Goal: Information Seeking & Learning: Learn about a topic

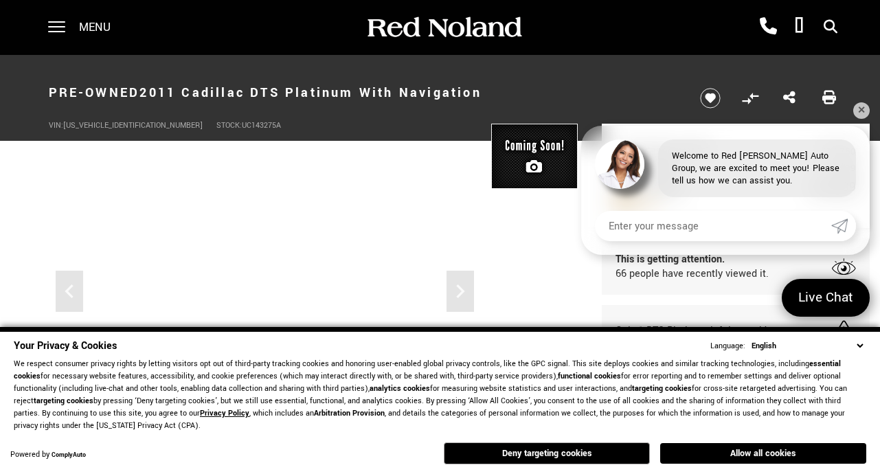
click at [793, 451] on button "Allow all cookies" at bounding box center [763, 453] width 206 height 21
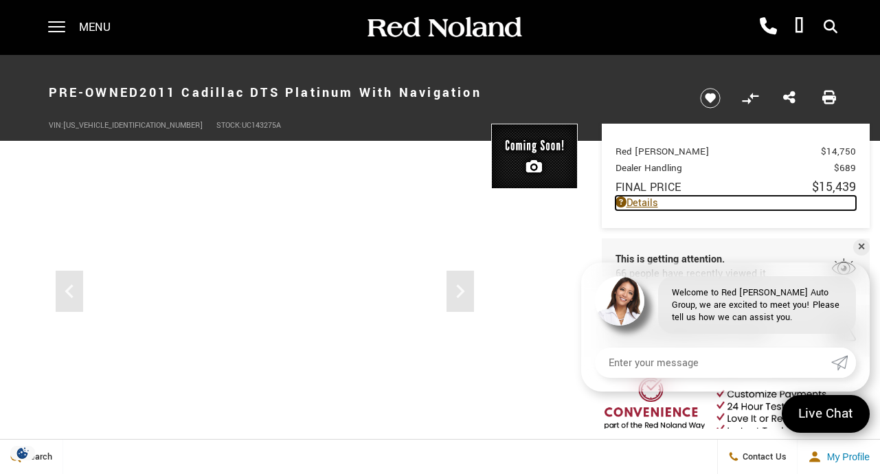
click at [644, 199] on link "Details" at bounding box center [736, 203] width 240 height 14
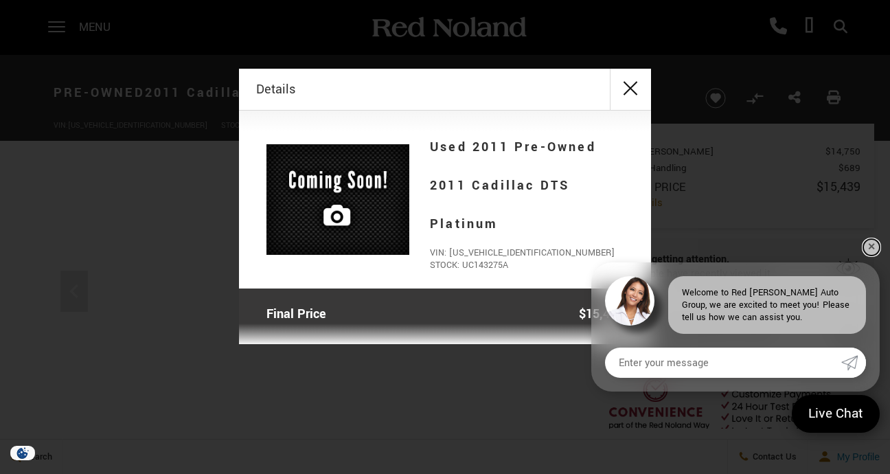
click at [870, 247] on link "✕" at bounding box center [872, 247] width 16 height 16
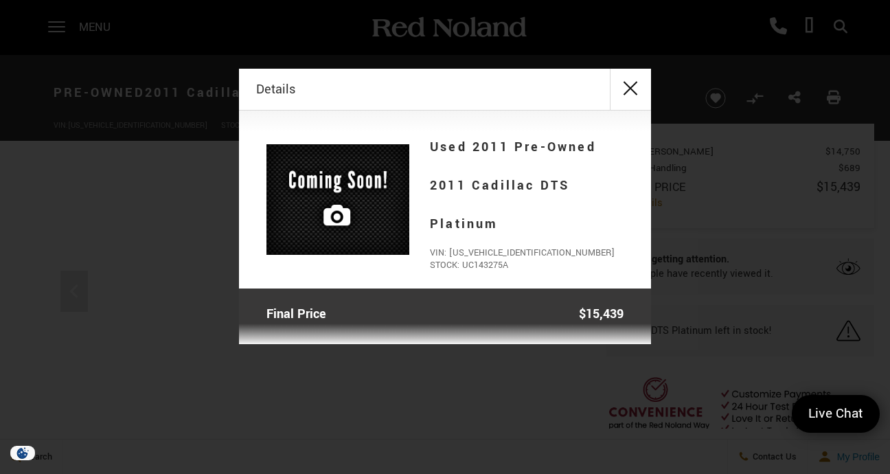
click at [870, 246] on div "Details Form Opened Details Used 2011 Pre-Owned 2011 Cadillac DTS Platinum VIN:…" at bounding box center [445, 206] width 890 height 275
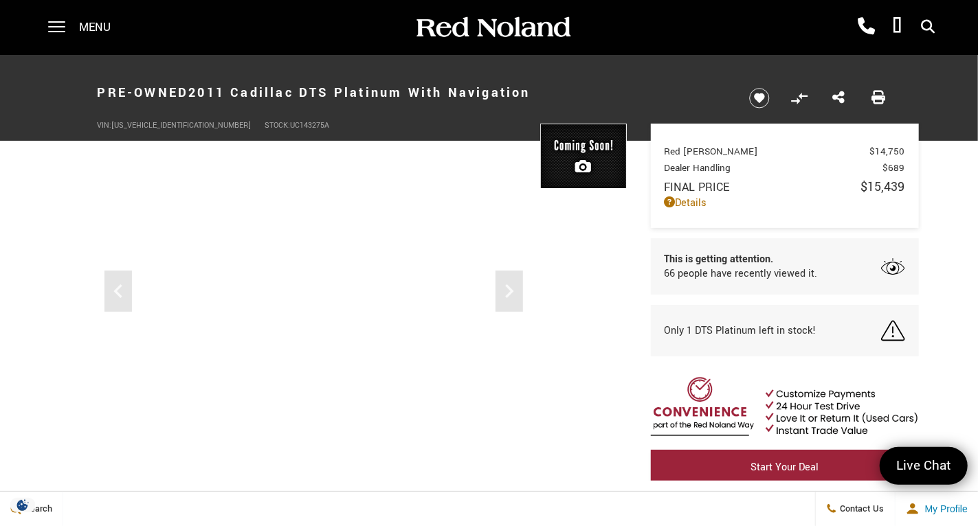
click at [879, 221] on div "Red [PERSON_NAME] $14,750 Dealer Handling $689 Final Price $15,439 Disclaimer: …" at bounding box center [785, 176] width 268 height 104
click at [813, 203] on link "Details" at bounding box center [784, 203] width 240 height 14
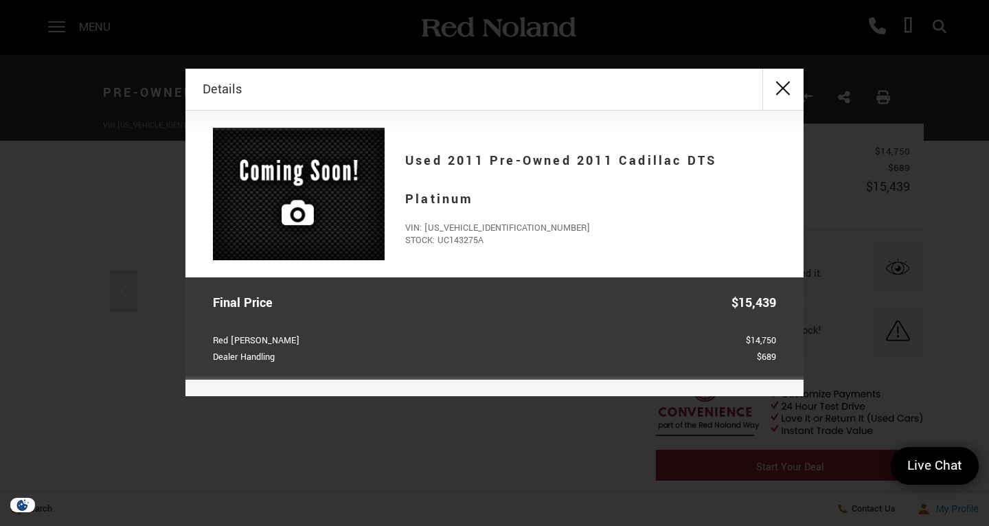
click at [811, 203] on div "Details Form Opened Details Used 2011 Pre-Owned 2011 Cadillac DTS Platinum VIN:…" at bounding box center [494, 233] width 989 height 328
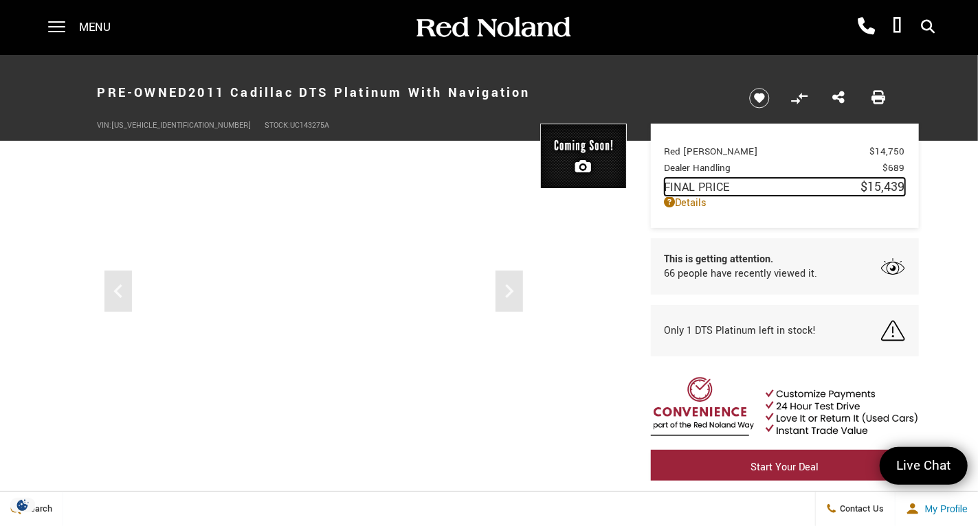
click at [780, 196] on link "Final Price $15,439" at bounding box center [784, 187] width 240 height 18
